Goal: Task Accomplishment & Management: Complete application form

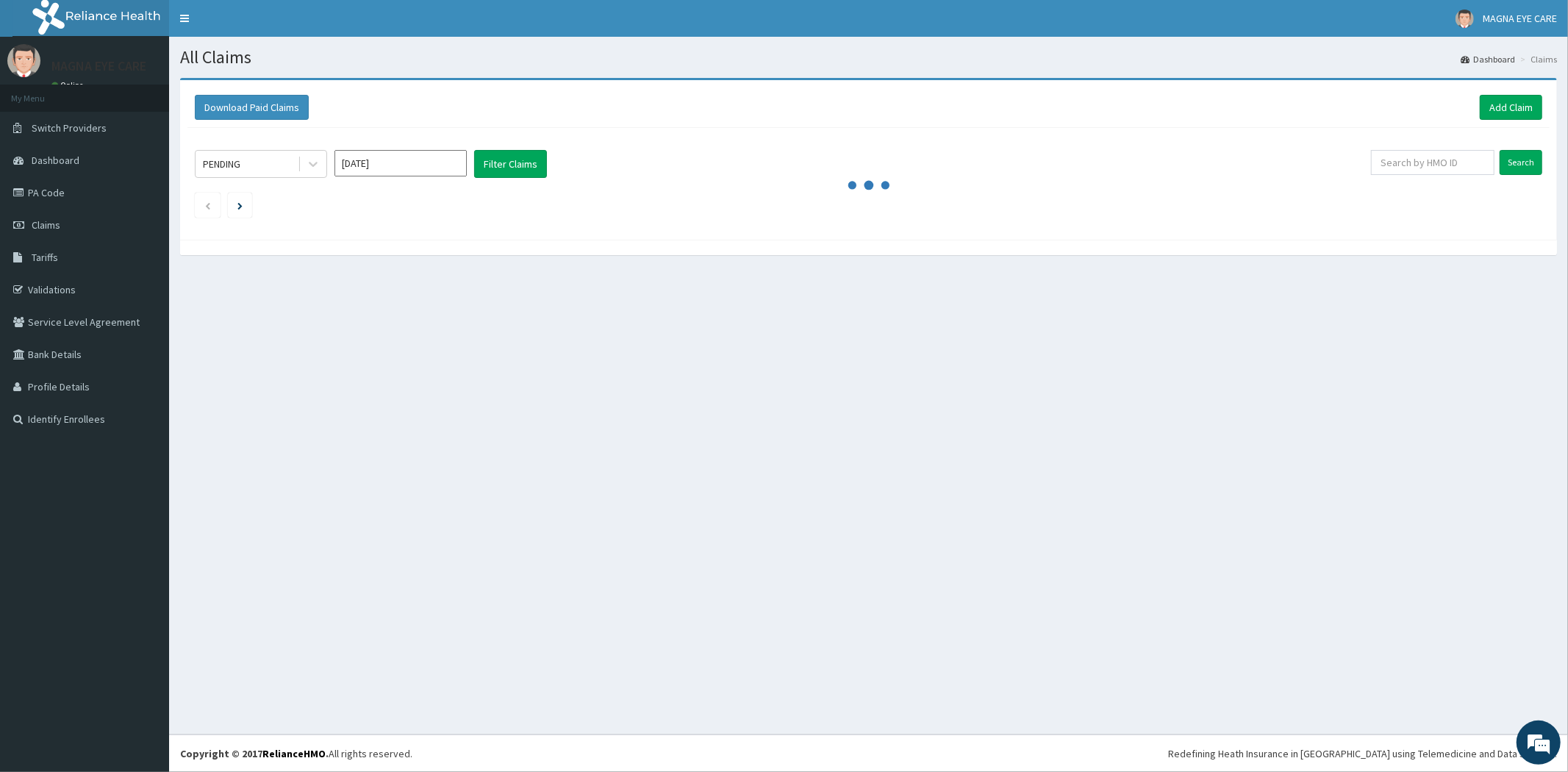
click at [728, 153] on div "PENDING Sep 2025 Filter Claims" at bounding box center [782, 164] width 1176 height 28
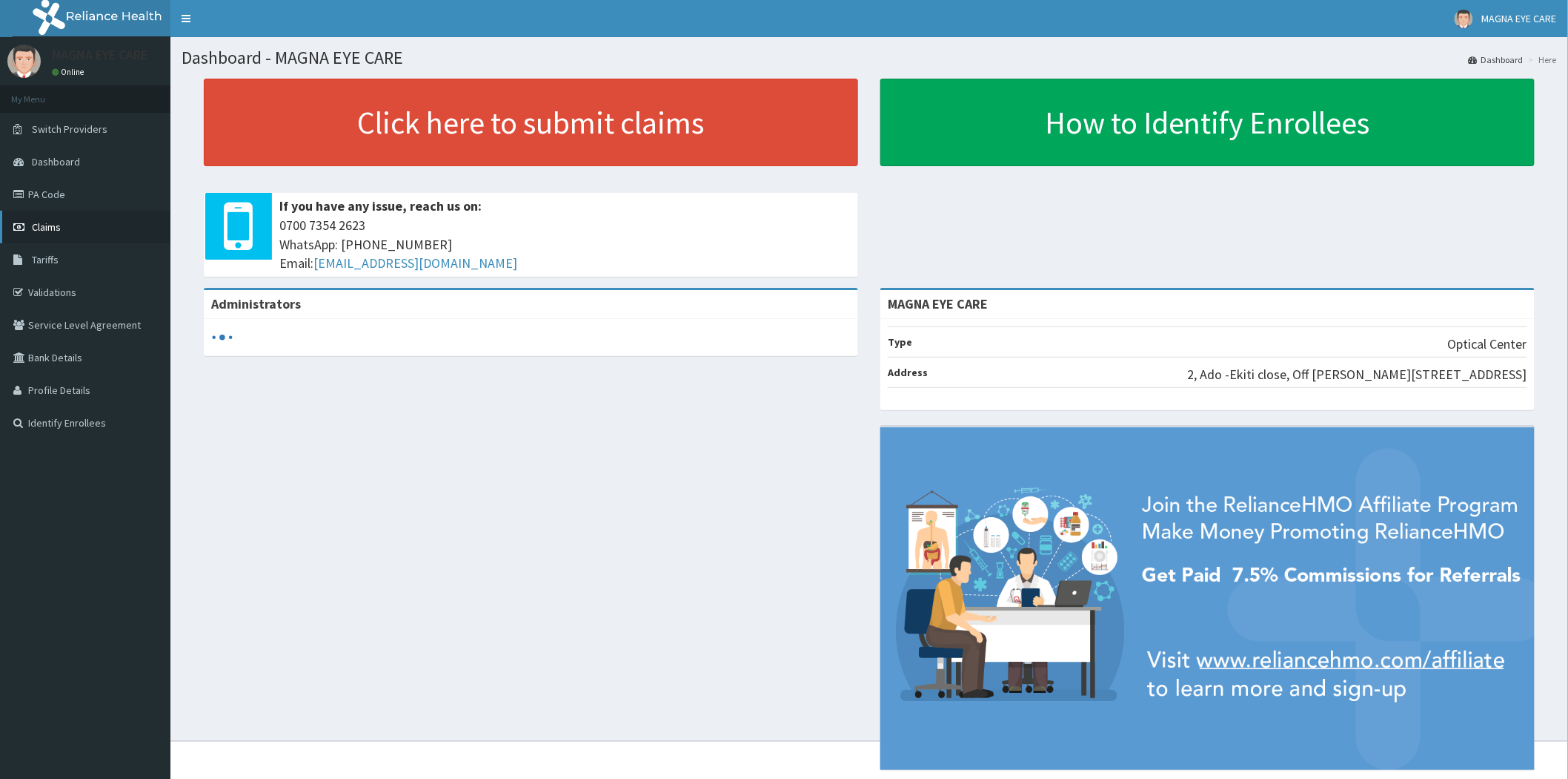
click at [84, 237] on link "Claims" at bounding box center [85, 227] width 170 height 33
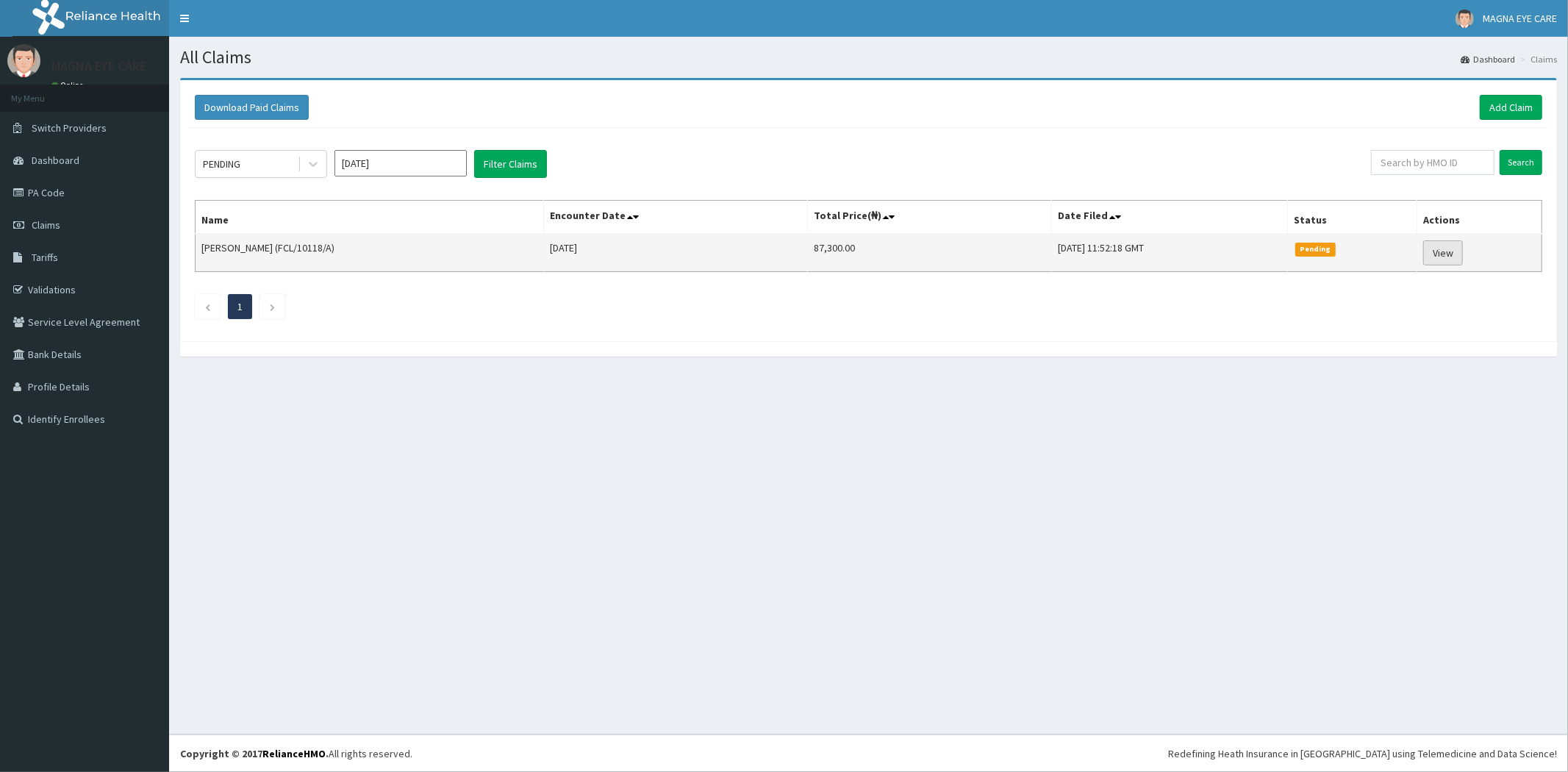
click at [1447, 251] on link "View" at bounding box center [1443, 253] width 40 height 25
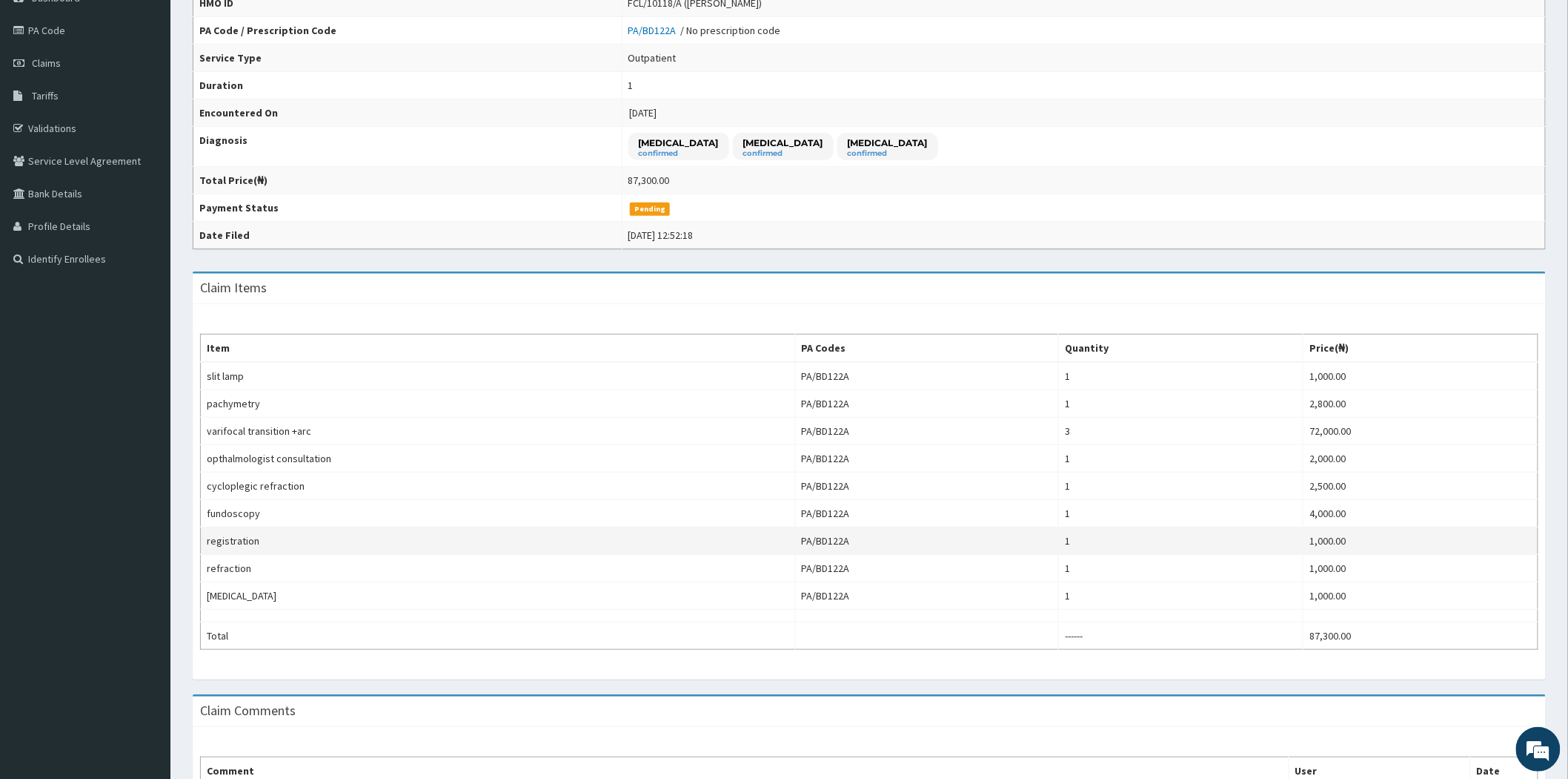
scroll to position [247, 0]
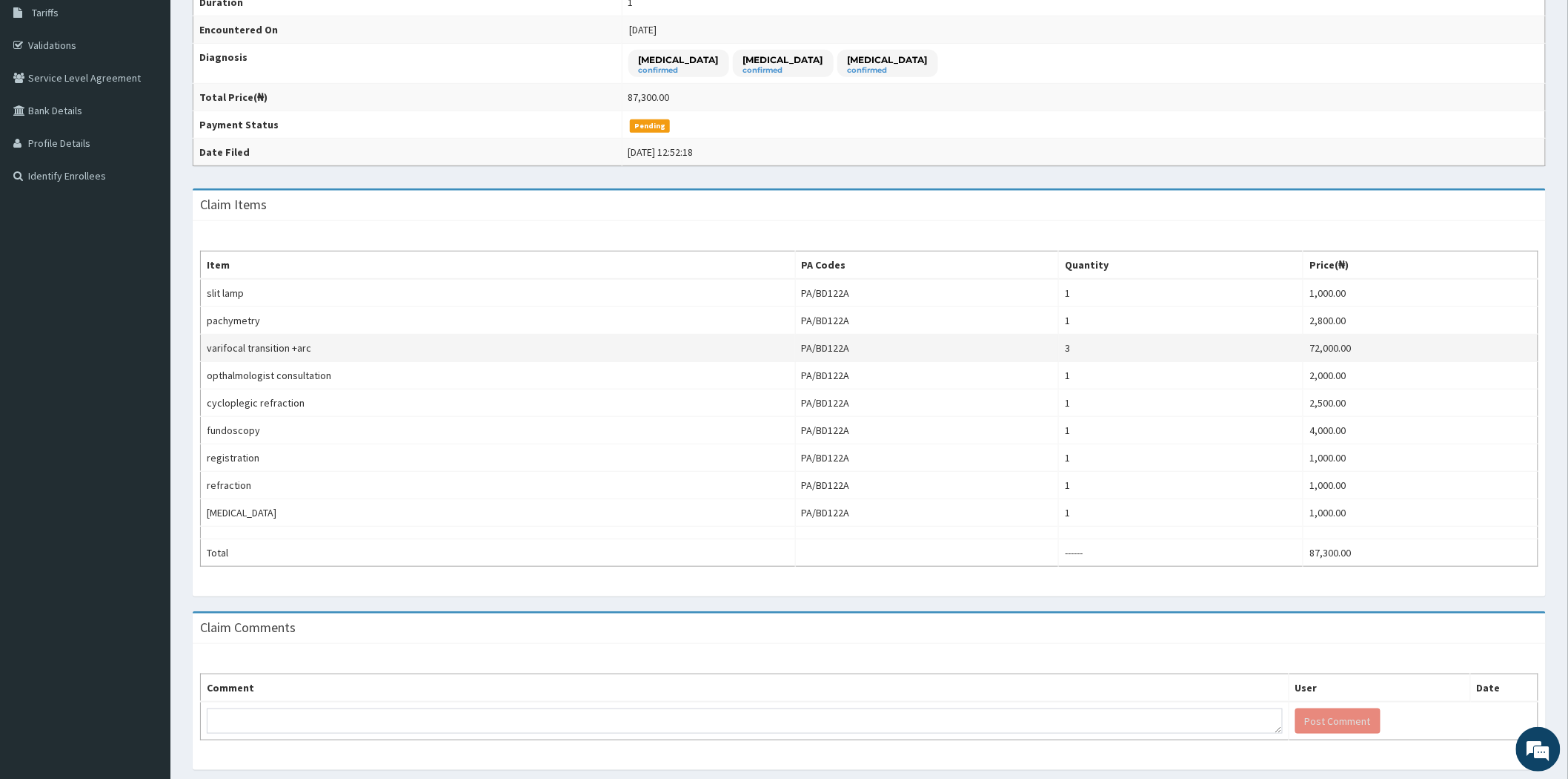
click at [1112, 352] on td "3" at bounding box center [1181, 348] width 245 height 27
drag, startPoint x: 1094, startPoint y: 349, endPoint x: 1070, endPoint y: 350, distance: 24.0
drag, startPoint x: 1070, startPoint y: 350, endPoint x: 1112, endPoint y: 347, distance: 42.1
click at [1112, 347] on td "3" at bounding box center [1181, 348] width 245 height 27
click at [1338, 350] on td "72,000.00" at bounding box center [1421, 348] width 235 height 27
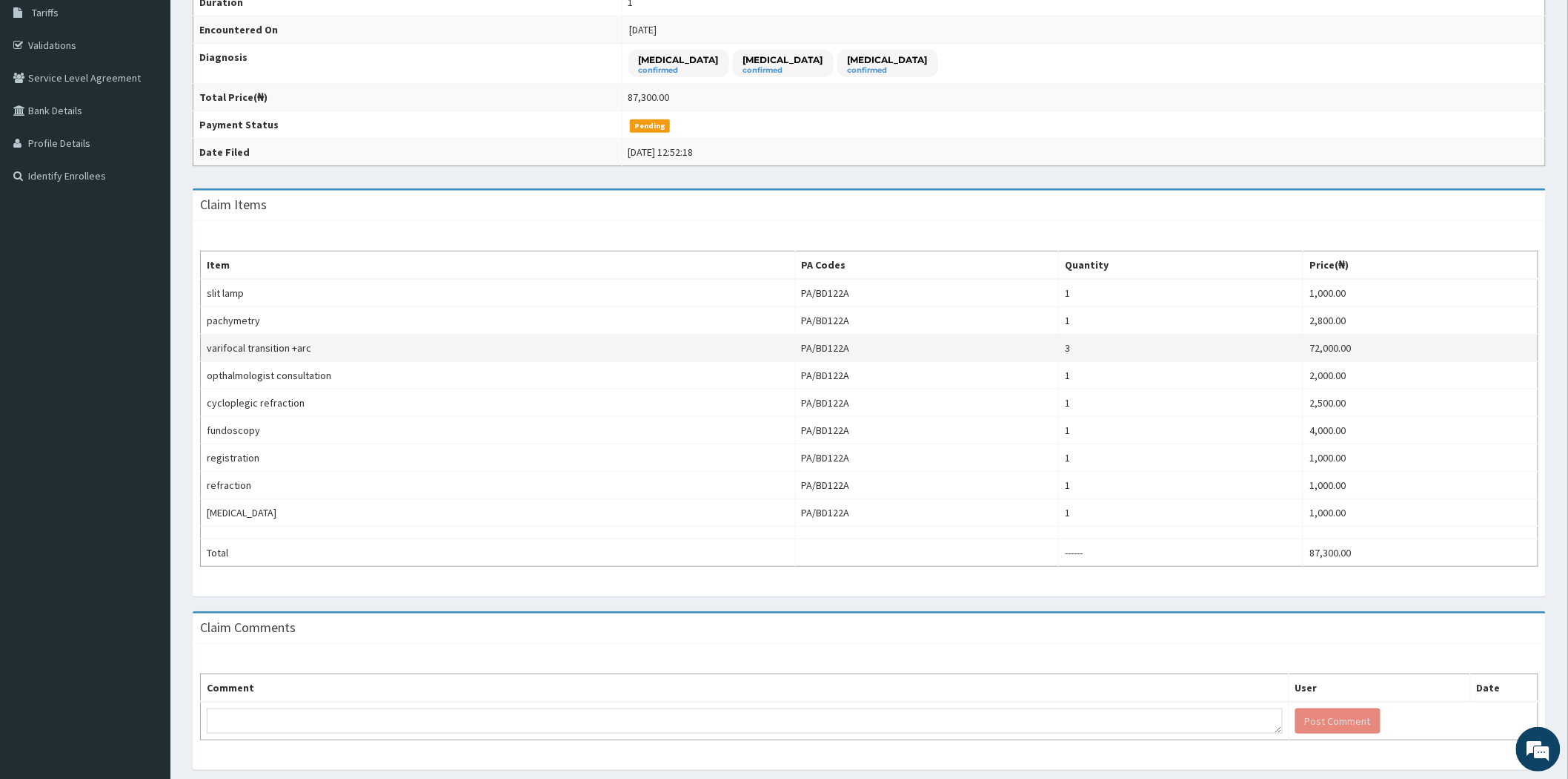
click at [1317, 345] on td "72,000.00" at bounding box center [1421, 348] width 235 height 27
click at [1318, 345] on td "72,000.00" at bounding box center [1421, 348] width 235 height 27
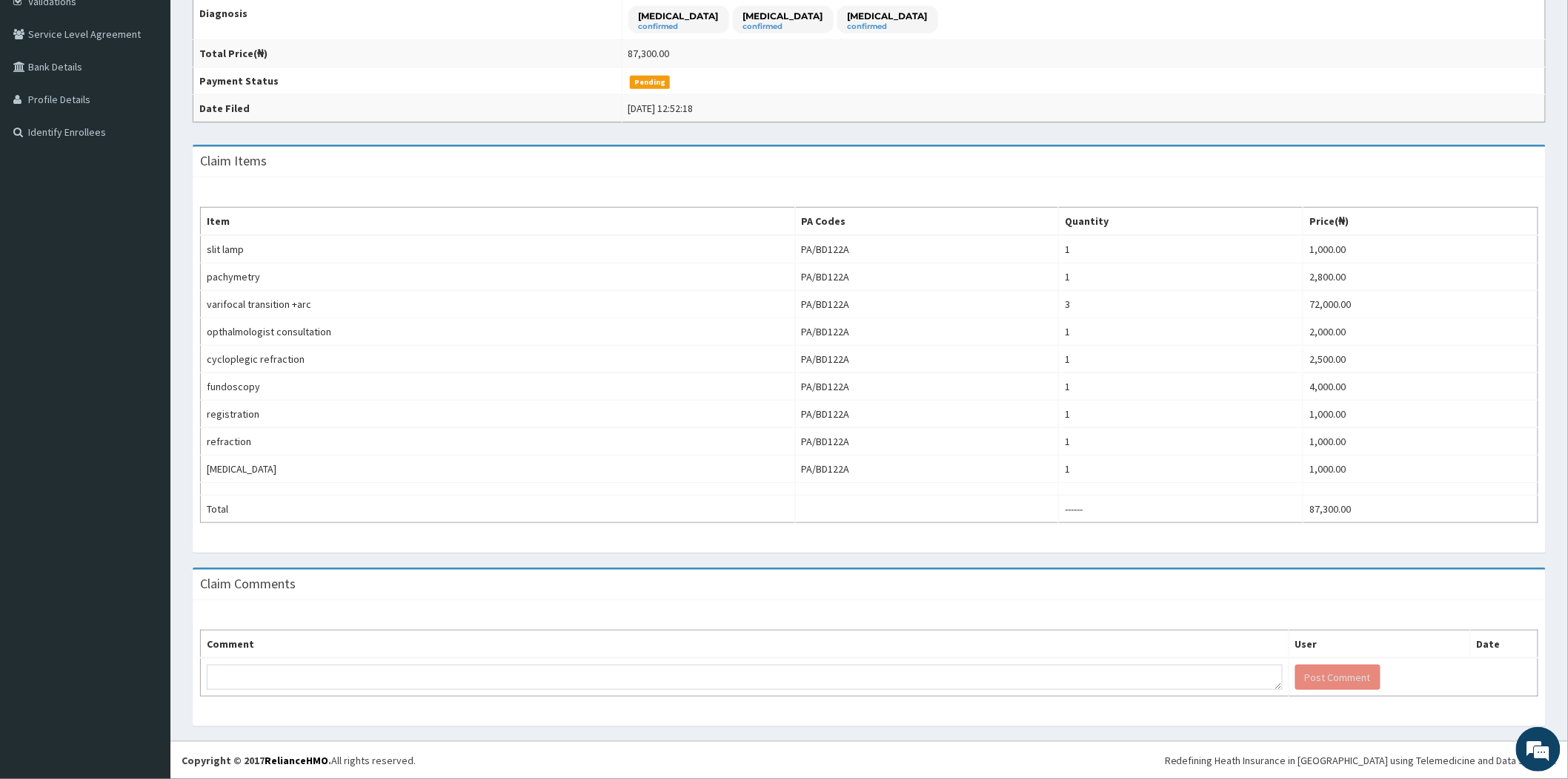
scroll to position [0, 0]
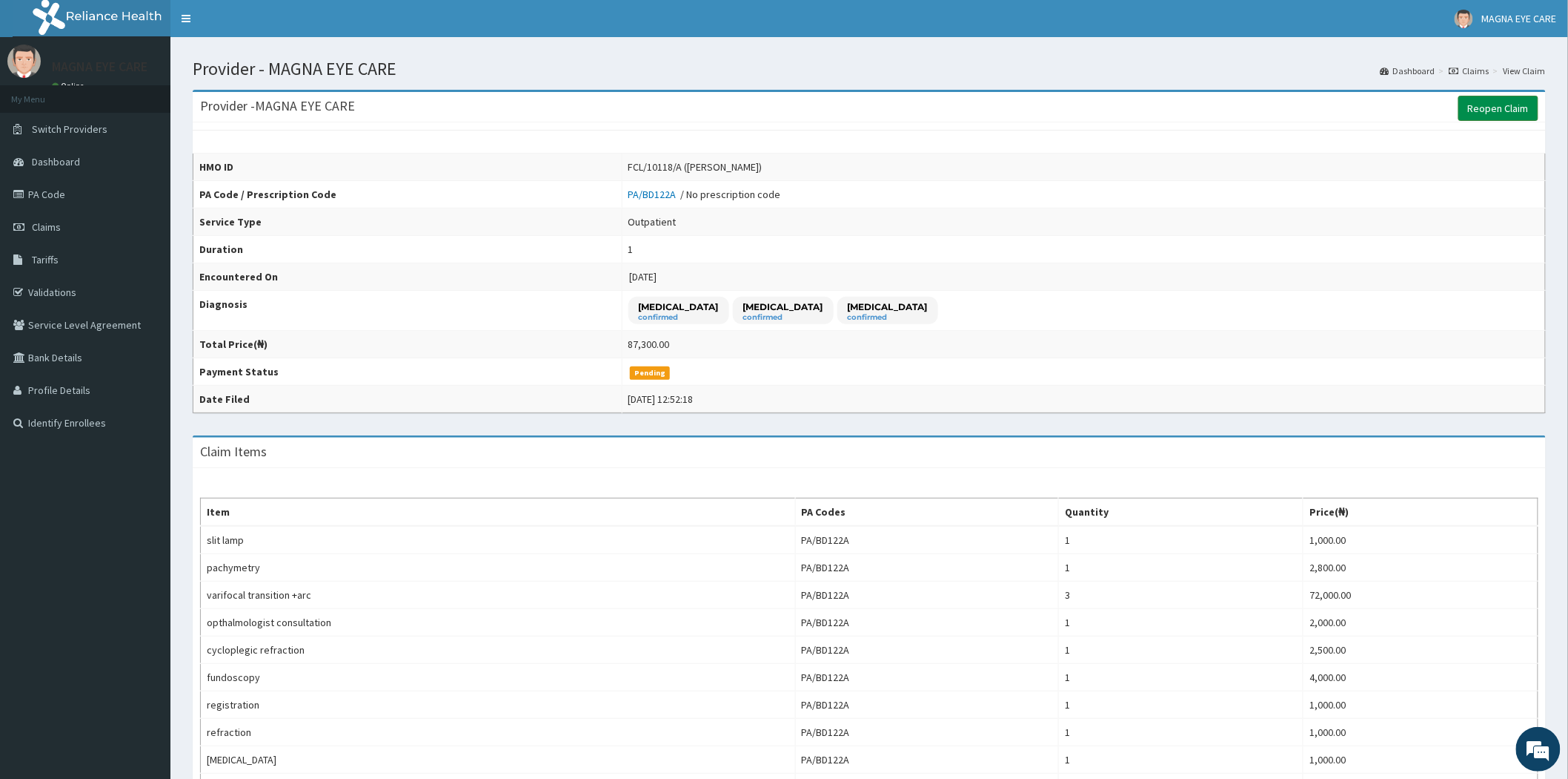
click at [1490, 98] on link "Reopen Claim" at bounding box center [1498, 108] width 80 height 25
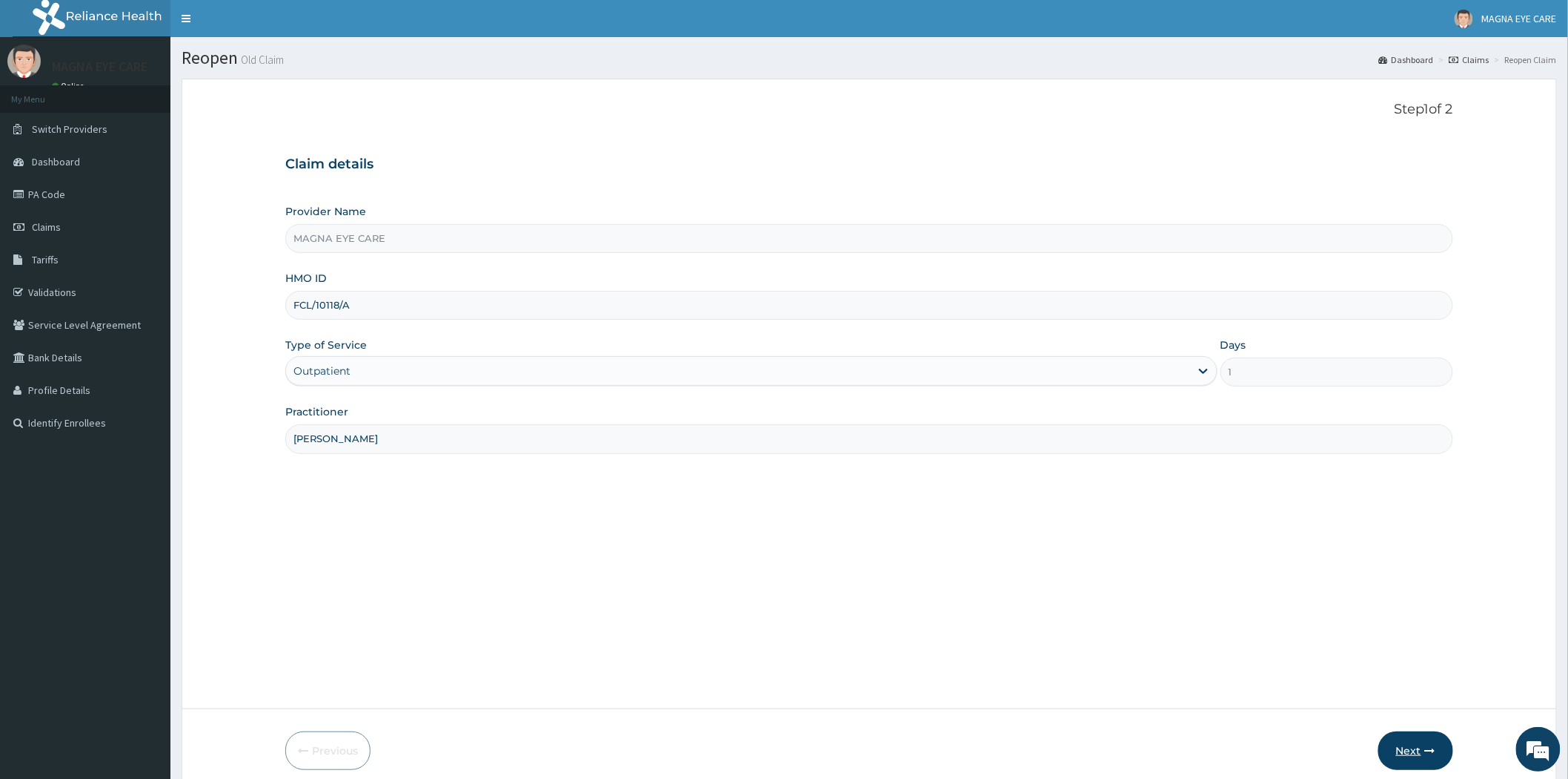
click at [1418, 755] on button "Next" at bounding box center [1416, 750] width 75 height 38
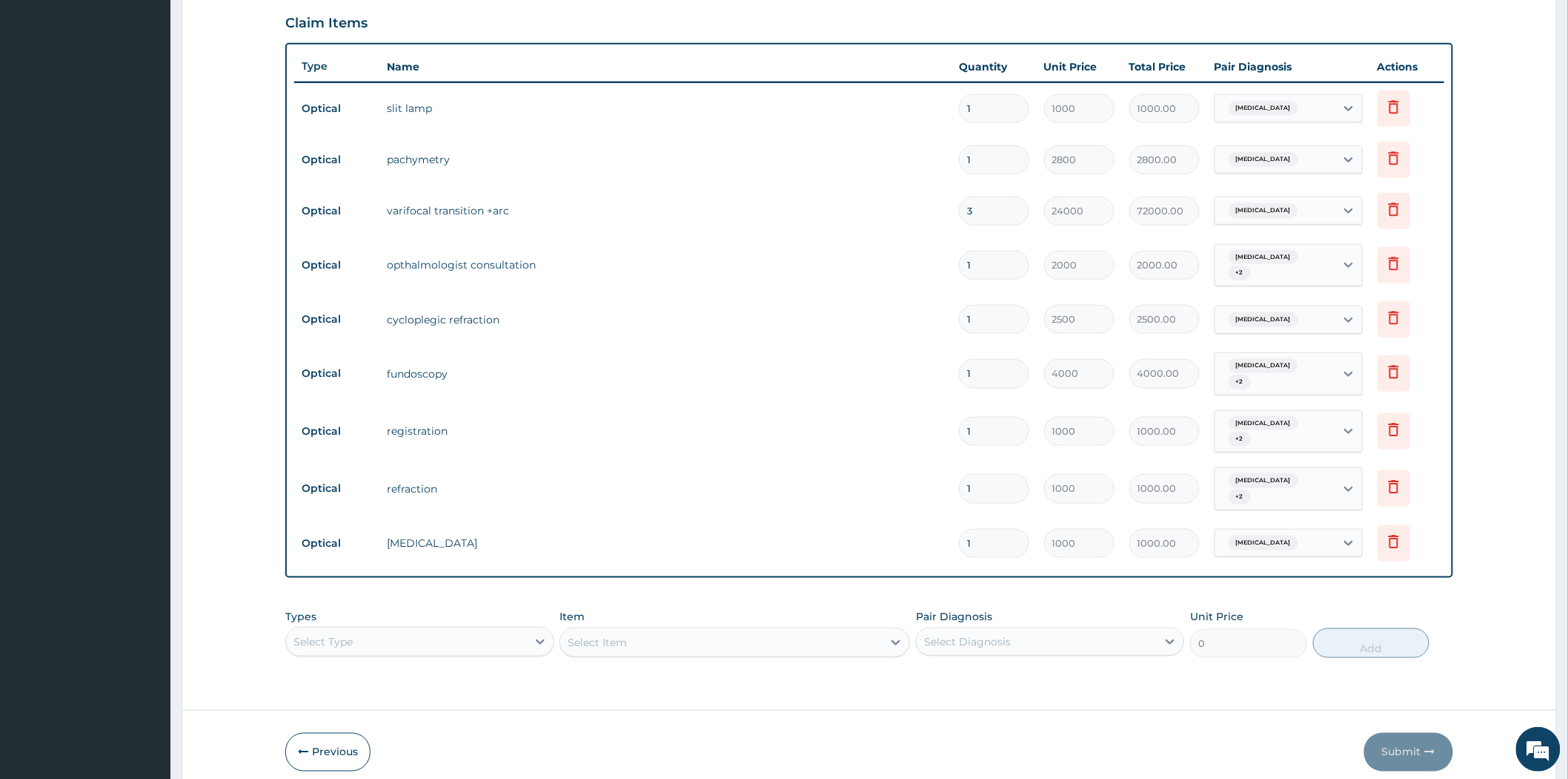
click at [983, 201] on input "3" at bounding box center [994, 210] width 70 height 29
type input "0.00"
type input "5"
type input "120000.00"
type input "0.00"
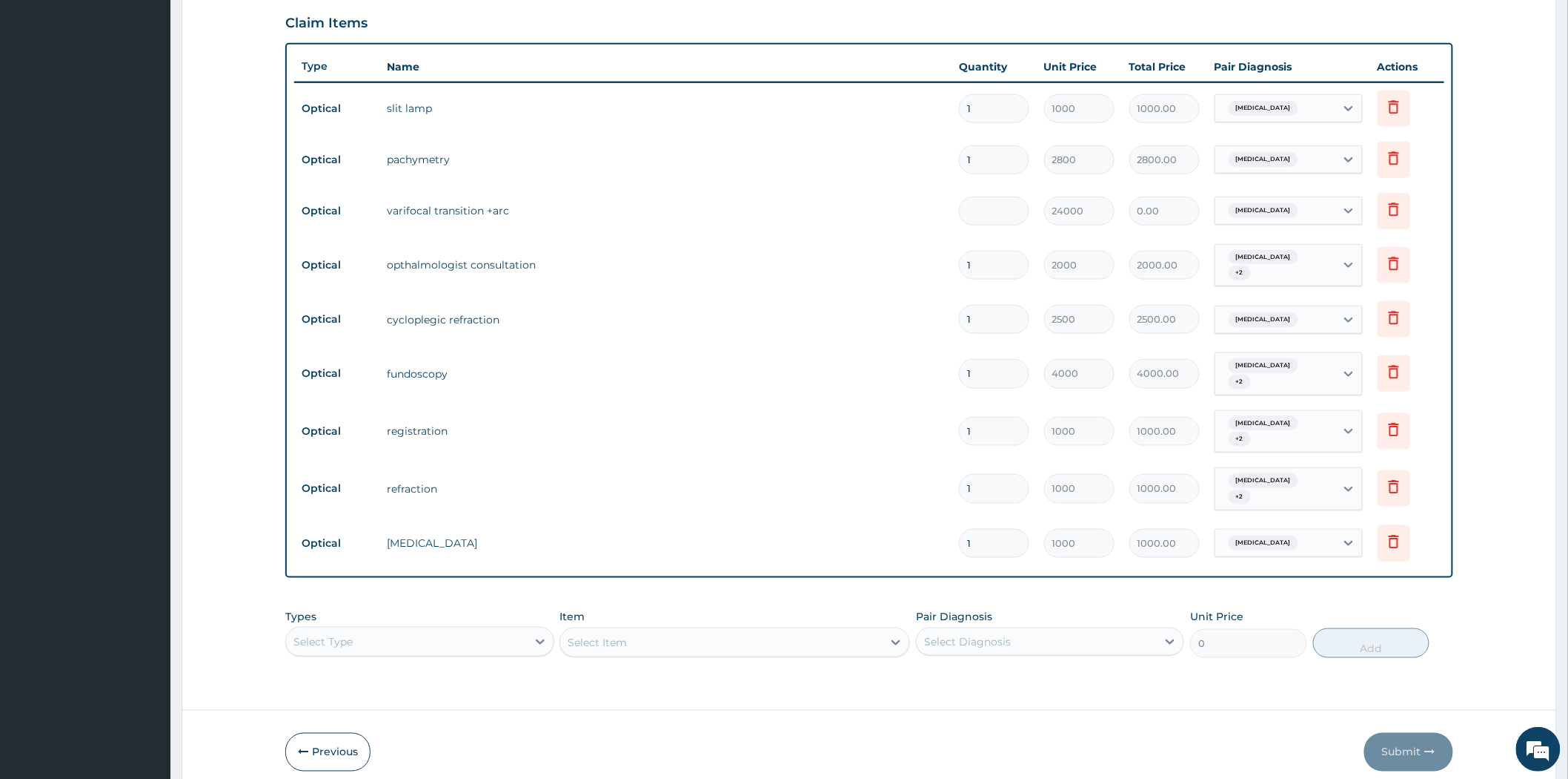
type input "6"
type input "144000.00"
type input "0.00"
type input "7"
type input "168000.00"
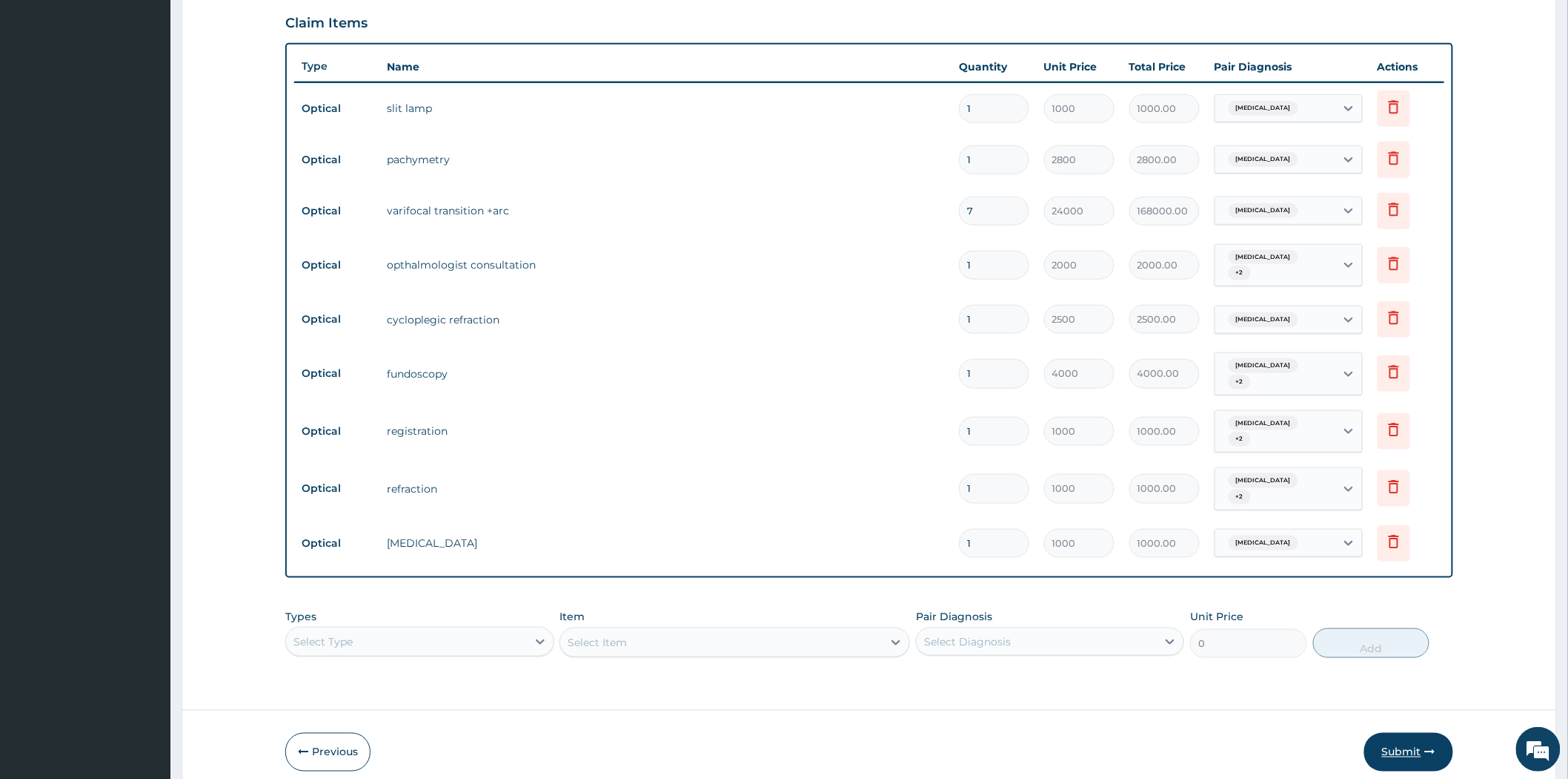
type input "7"
click at [1395, 733] on button "Submit" at bounding box center [1409, 752] width 89 height 38
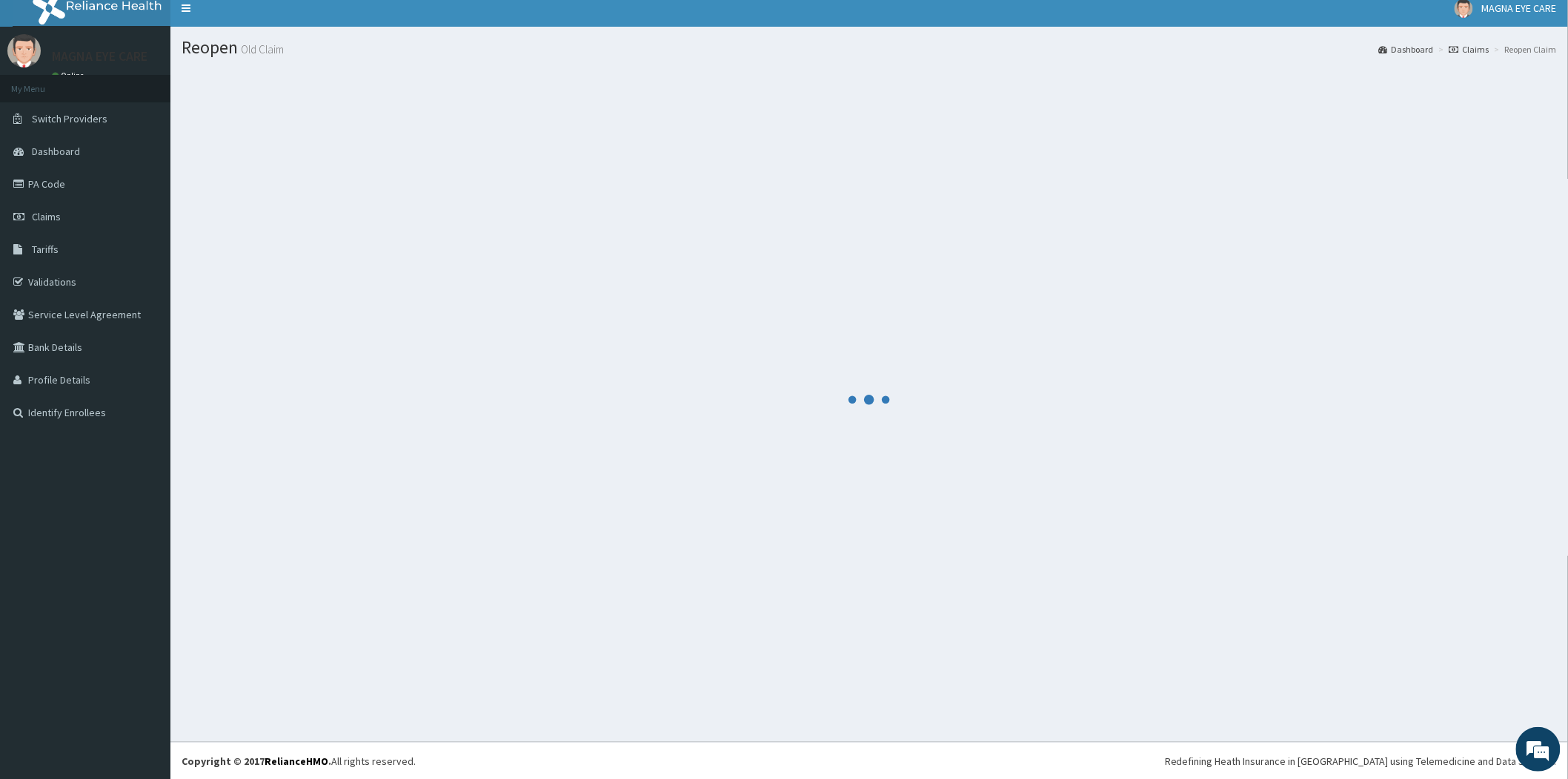
scroll to position [494, 0]
